Goal: Task Accomplishment & Management: Manage account settings

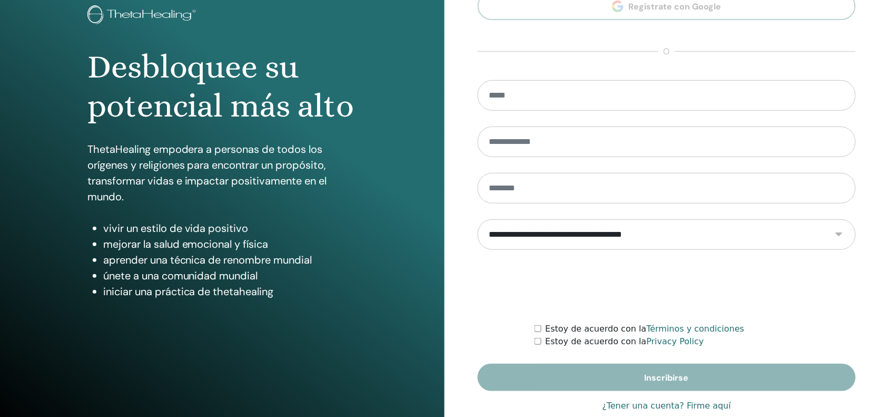
scroll to position [88, 0]
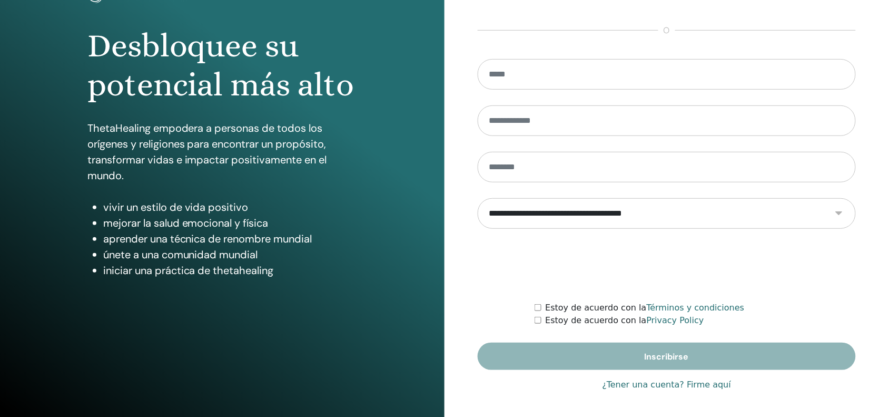
click at [694, 387] on link "¿Tener una cuenta? Firme aquí" at bounding box center [666, 384] width 129 height 13
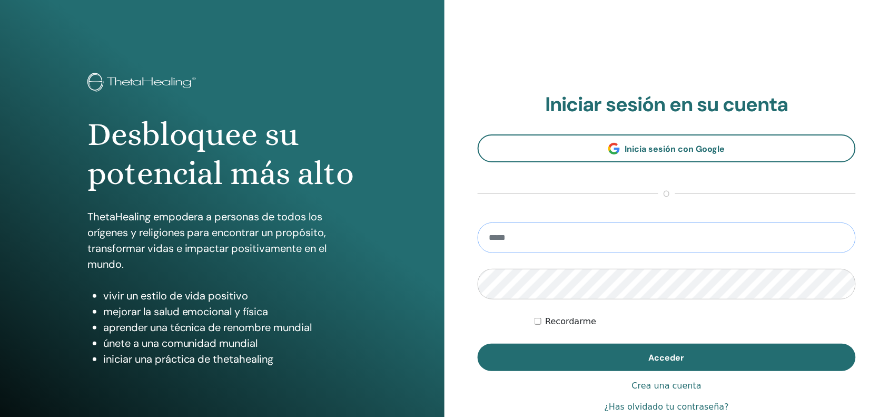
click at [656, 238] on input "email" at bounding box center [667, 237] width 378 height 31
type input "**********"
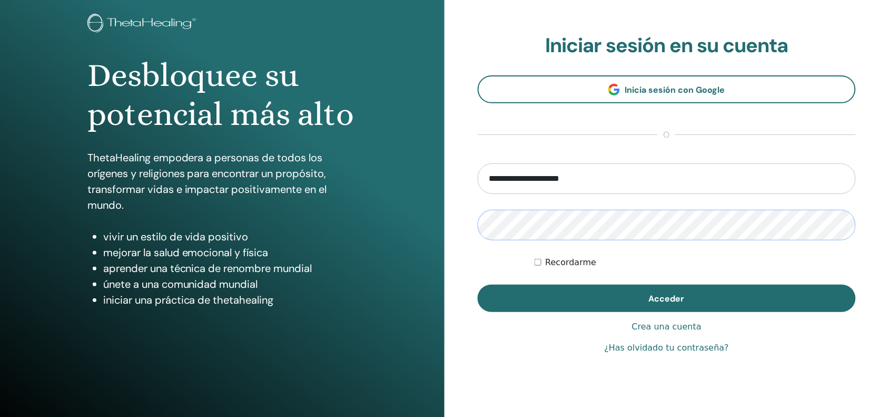
scroll to position [88, 0]
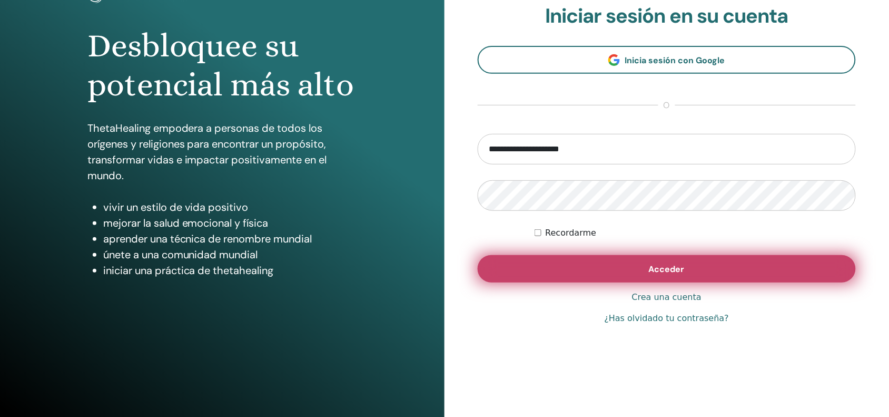
click at [683, 274] on span "Acceder" at bounding box center [667, 268] width 36 height 11
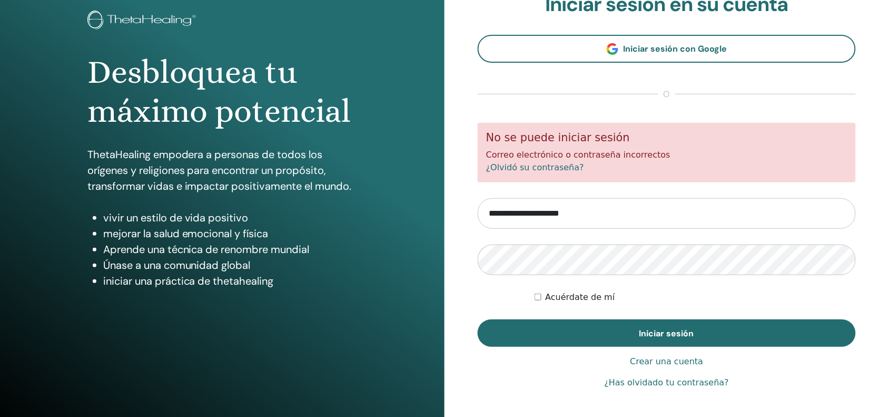
scroll to position [88, 0]
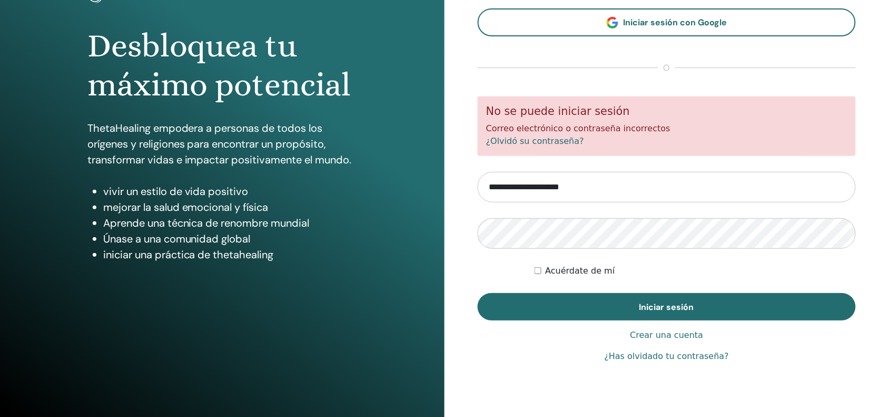
click at [670, 359] on font "¿Has olvidado tu contraseña?" at bounding box center [667, 356] width 124 height 10
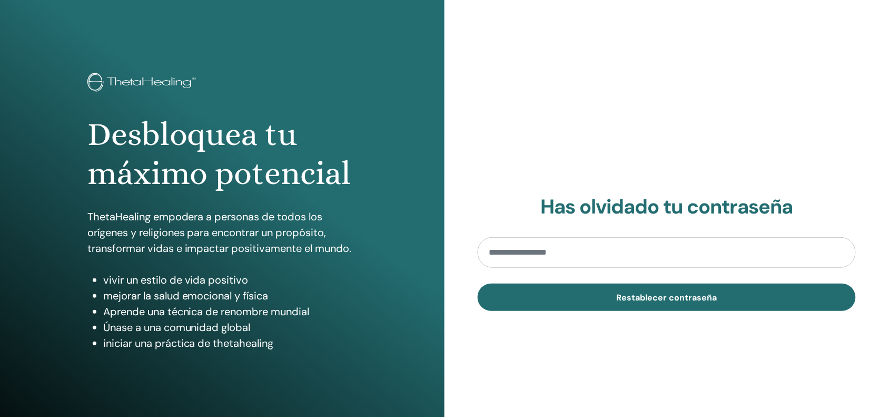
click at [650, 251] on input "email" at bounding box center [667, 252] width 378 height 31
type input "**********"
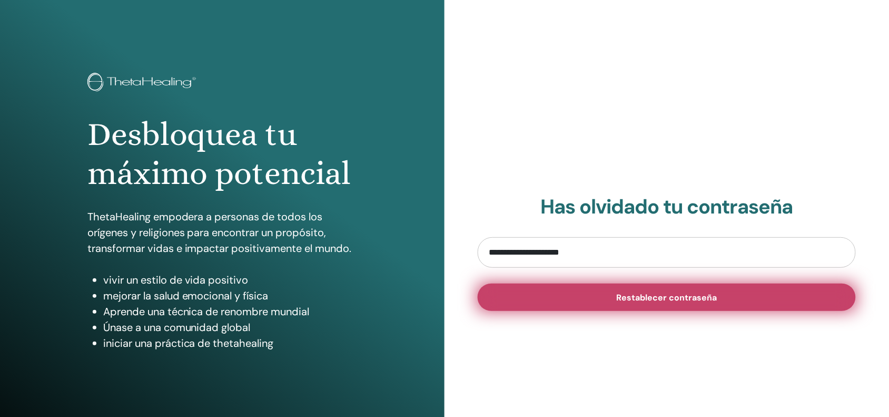
click at [679, 302] on font "Restablecer contraseña" at bounding box center [667, 297] width 101 height 11
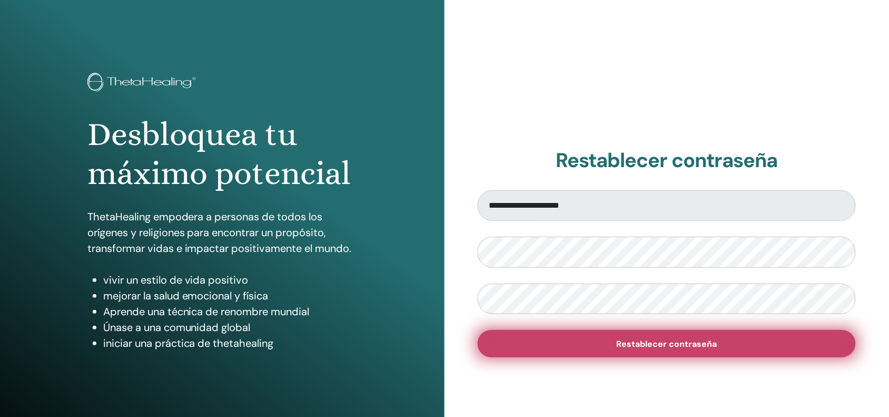
click at [649, 346] on font "Restablecer contraseña" at bounding box center [667, 343] width 101 height 11
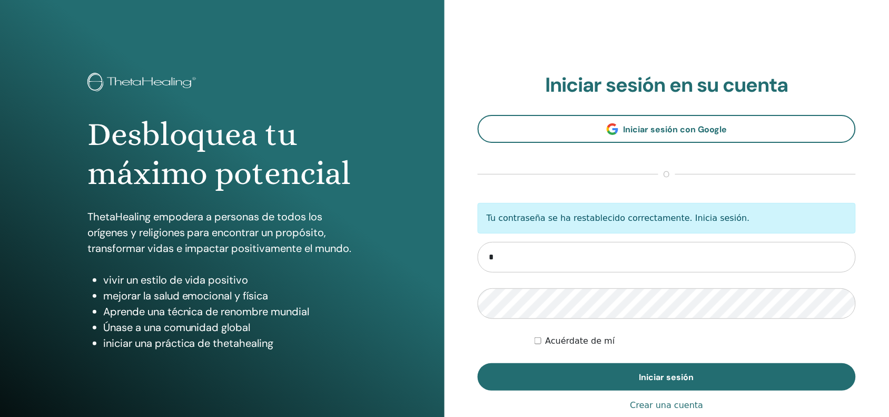
type input "**********"
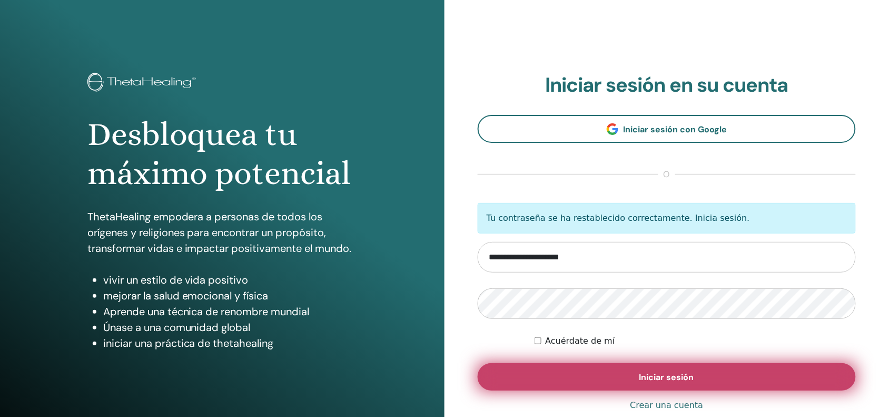
click at [688, 373] on font "Iniciar sesión" at bounding box center [666, 376] width 55 height 11
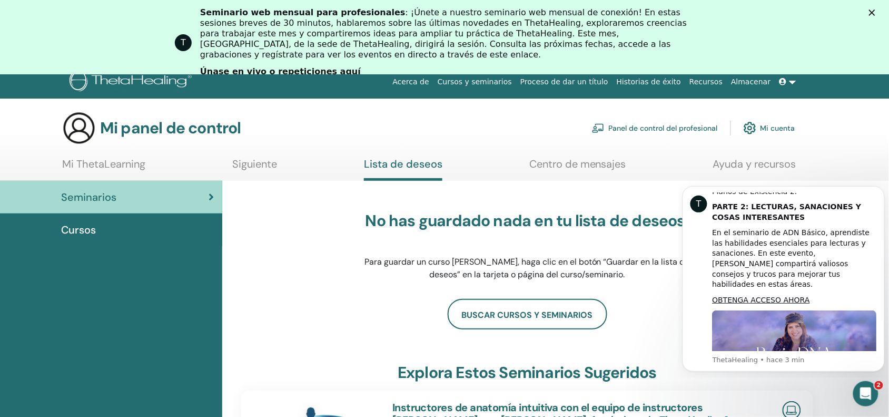
scroll to position [11, 0]
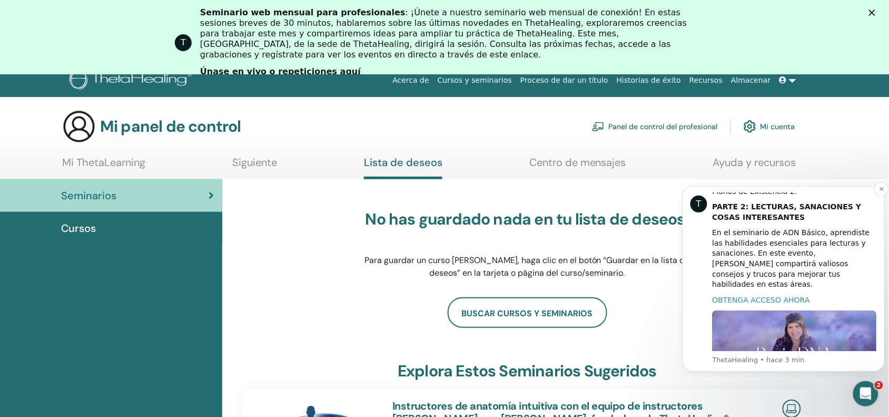
click at [787, 295] on font "OBTENGA ACCESO AHORA" at bounding box center [760, 299] width 97 height 8
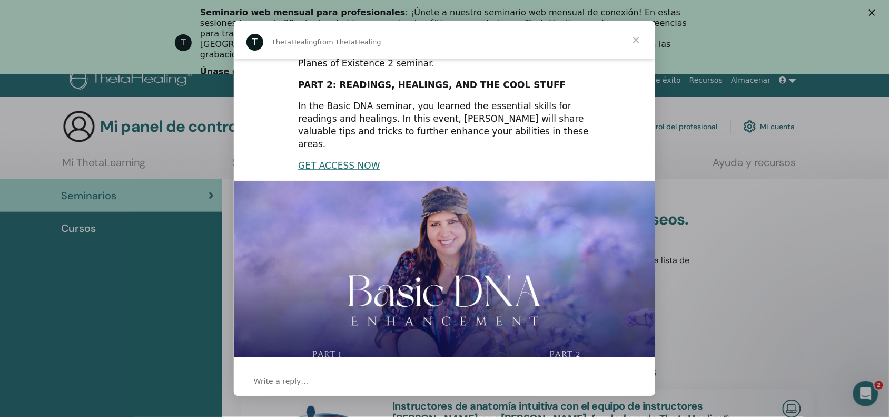
scroll to position [207, 0]
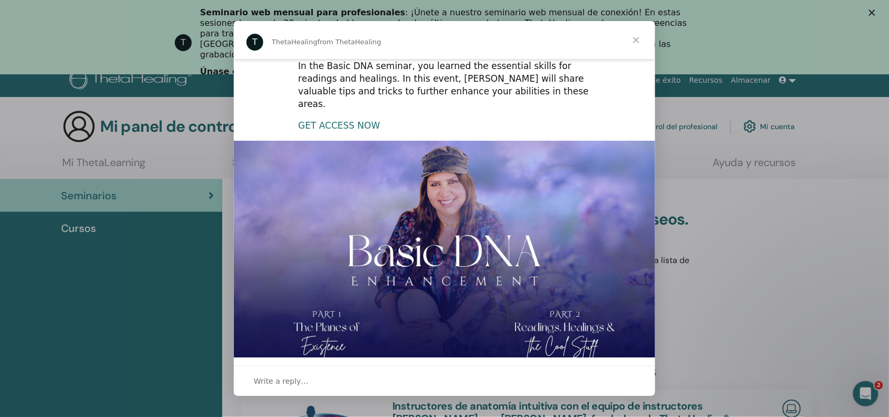
click at [359, 120] on link "GET ACCESS NOW" at bounding box center [339, 125] width 82 height 11
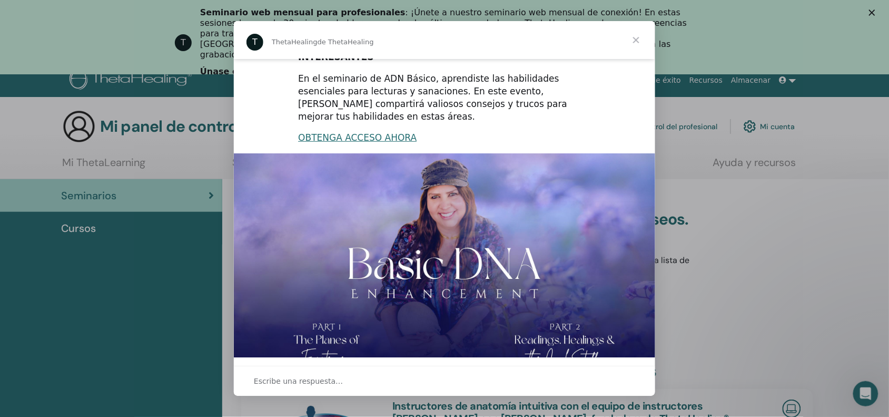
click at [691, 178] on div "Mensajero de intercomunicación" at bounding box center [444, 208] width 889 height 417
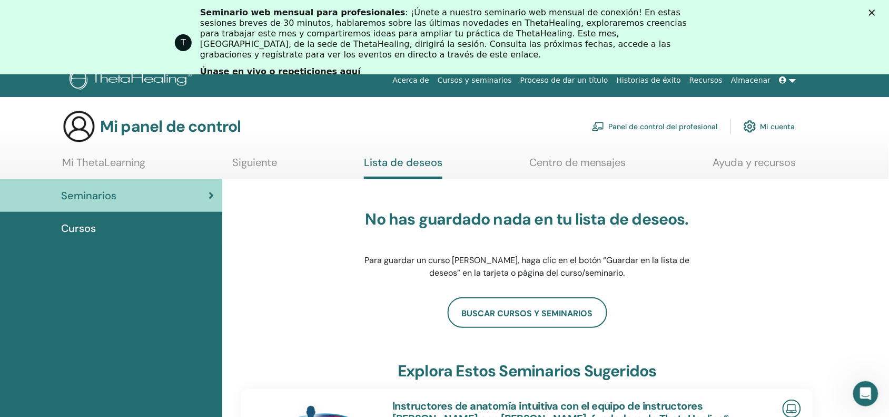
scroll to position [0, 0]
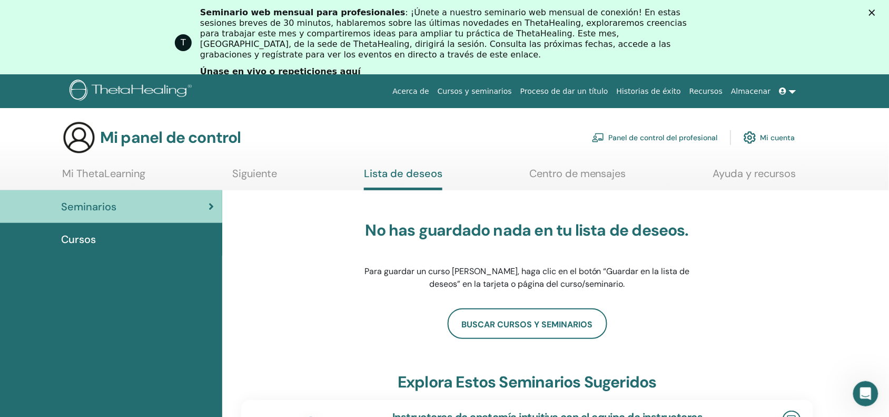
click at [132, 137] on font "Mi panel de control" at bounding box center [170, 137] width 141 height 21
click at [235, 66] on font "Únase en vivo o repeticiones aquí" at bounding box center [280, 71] width 161 height 10
